Goal: Task Accomplishment & Management: Manage account settings

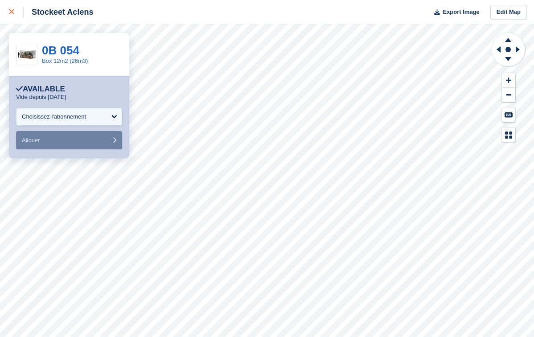
click at [10, 13] on icon at bounding box center [11, 11] width 5 height 5
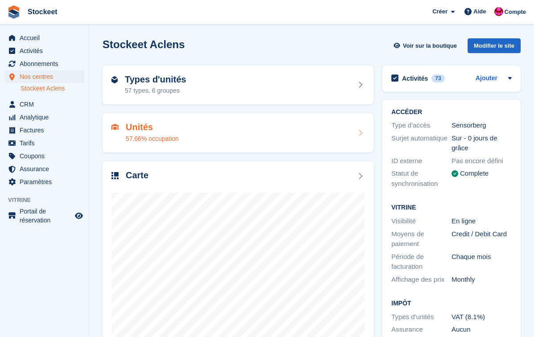
click at [142, 128] on h2 "Unités" at bounding box center [152, 127] width 53 height 10
click at [198, 95] on div "Types d'unités 57 types, 6 groupes" at bounding box center [237, 84] width 253 height 21
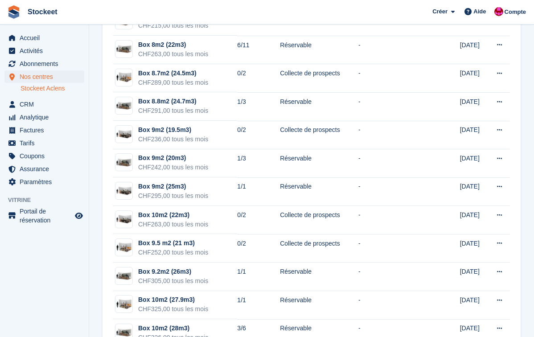
scroll to position [366, 0]
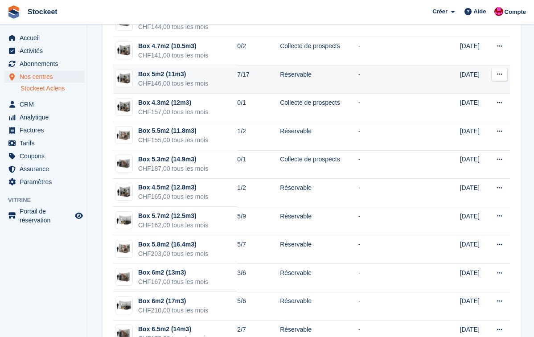
click at [181, 77] on div "Box 5m2 (11m3)" at bounding box center [173, 74] width 70 height 9
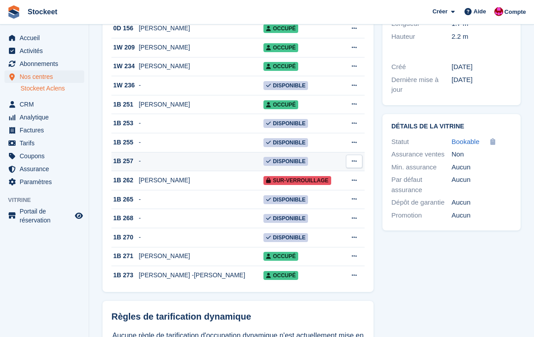
scroll to position [99, 0]
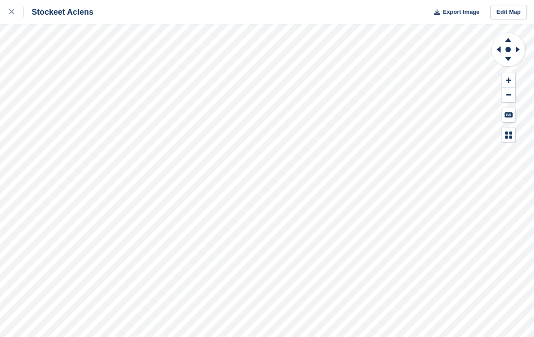
click at [223, 70] on div "Stockeet Aclens Export Image Edit Map" at bounding box center [267, 168] width 534 height 337
click at [151, 61] on div "Stockeet Aclens Export Image Edit Map" at bounding box center [267, 168] width 534 height 337
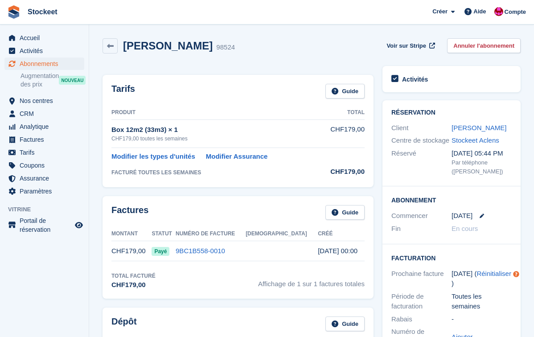
click at [49, 61] on span "Abonnements" at bounding box center [47, 64] width 54 height 12
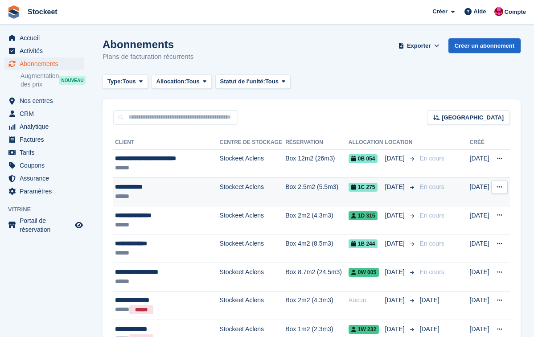
click at [170, 193] on div "******" at bounding box center [164, 196] width 99 height 9
click at [171, 191] on div "**********" at bounding box center [164, 186] width 99 height 9
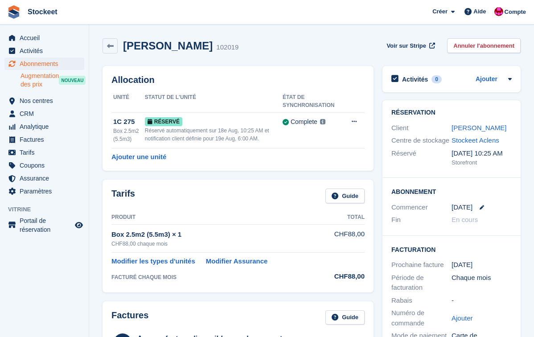
click at [57, 74] on span "Augmentation des prix" at bounding box center [40, 80] width 38 height 17
click at [55, 64] on span "Abonnements" at bounding box center [47, 64] width 54 height 12
